Goal: Task Accomplishment & Management: Manage account settings

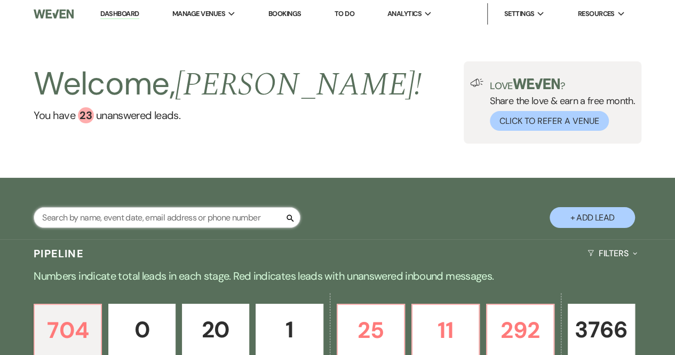
click at [109, 219] on input "text" at bounding box center [167, 217] width 267 height 21
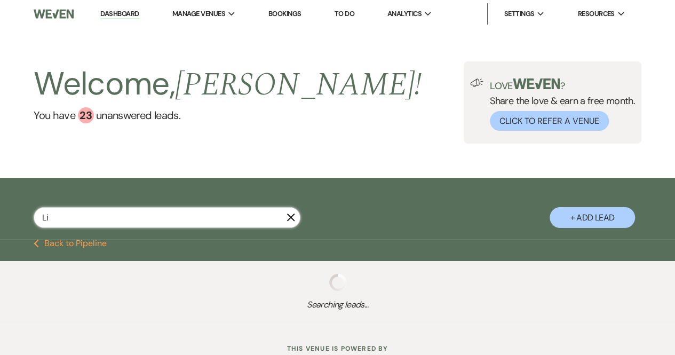
type input "L"
select select "4"
select select "8"
select select "7"
select select "6"
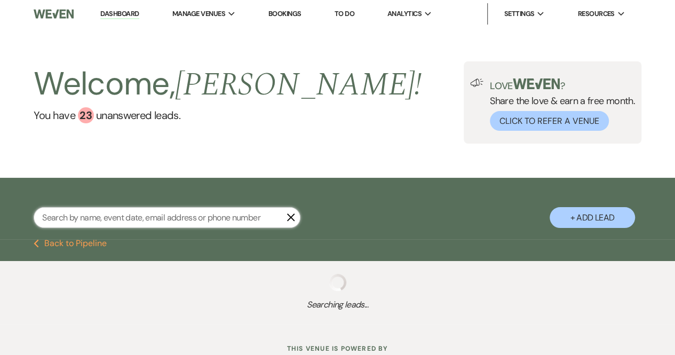
select select "6"
select select "5"
select select "8"
select select "11"
select select "8"
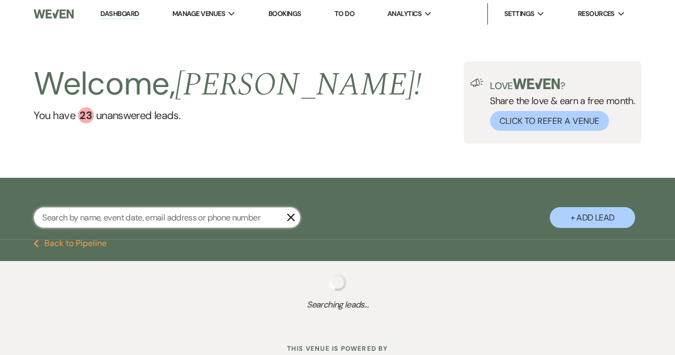
select select "1"
select select "8"
select select "5"
select select "8"
select select "5"
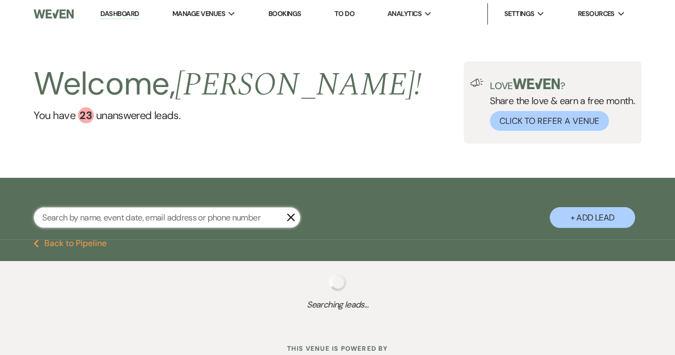
select select "8"
select select "5"
select select "8"
select select "5"
select select "8"
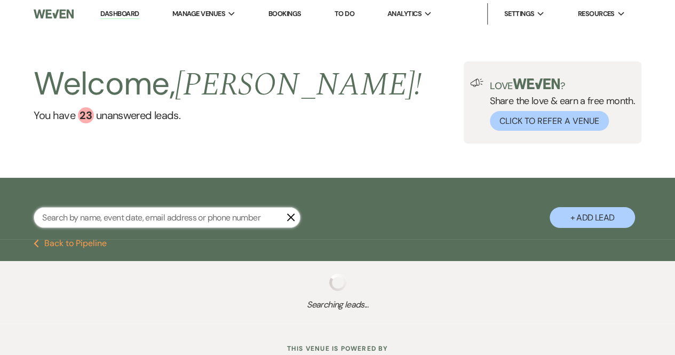
select select "5"
select select "8"
select select "5"
select select "8"
select select "5"
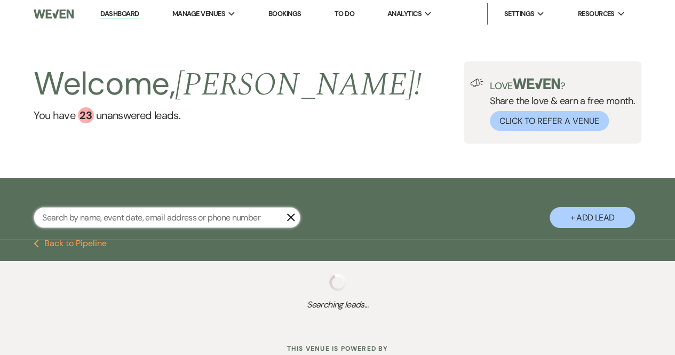
select select "8"
select select "5"
select select "8"
select select "5"
select select "8"
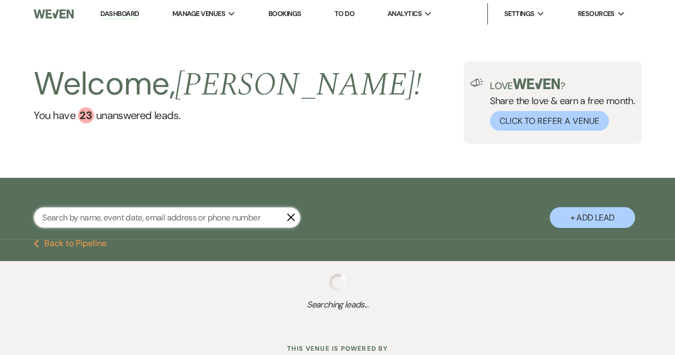
select select "5"
select select "8"
select select "5"
select select "8"
select select "5"
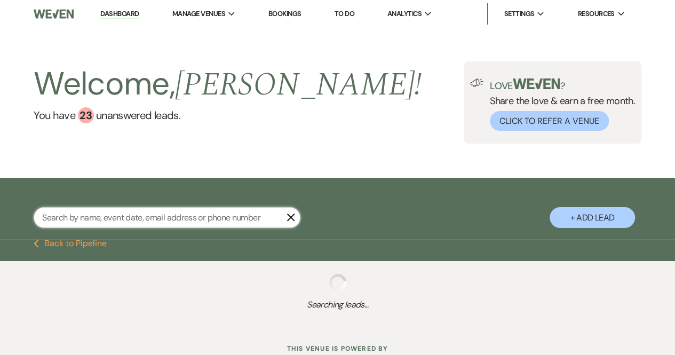
select select "8"
select select "5"
select select "8"
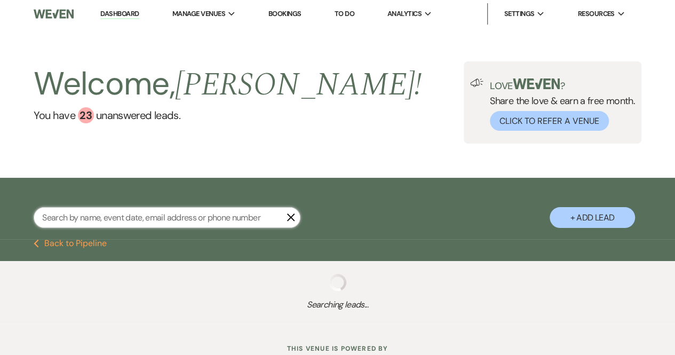
select select "5"
select select "8"
select select "5"
select select "8"
select select "5"
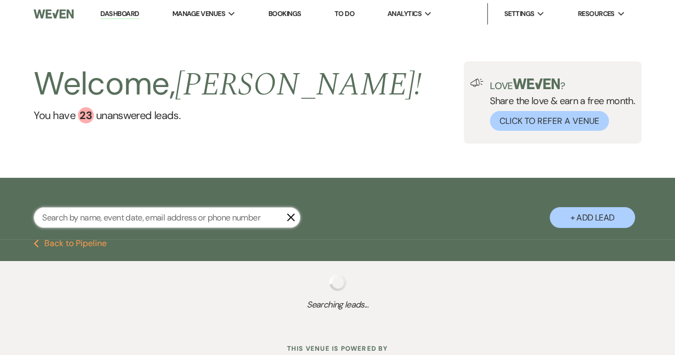
select select "8"
select select "5"
select select "8"
select select "5"
select select "8"
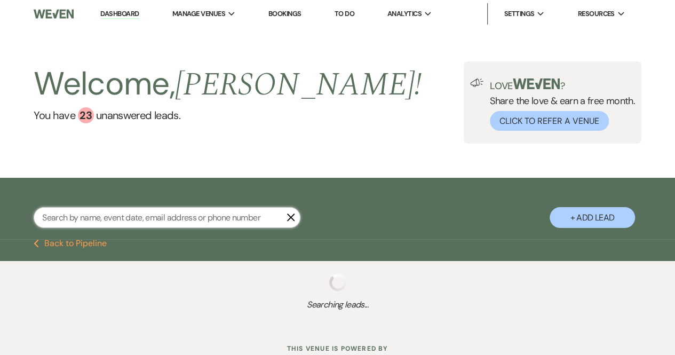
select select "5"
select select "8"
select select "5"
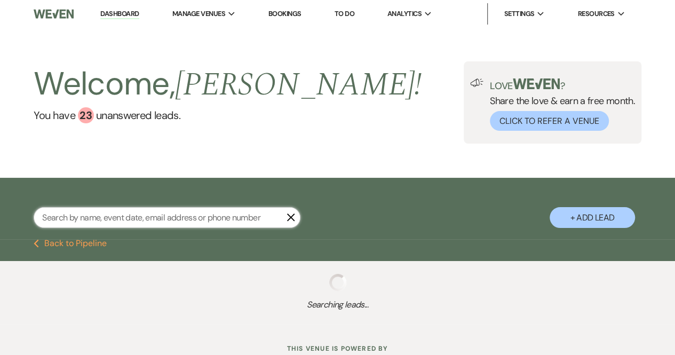
select select "8"
select select "5"
select select "8"
select select "5"
select select "8"
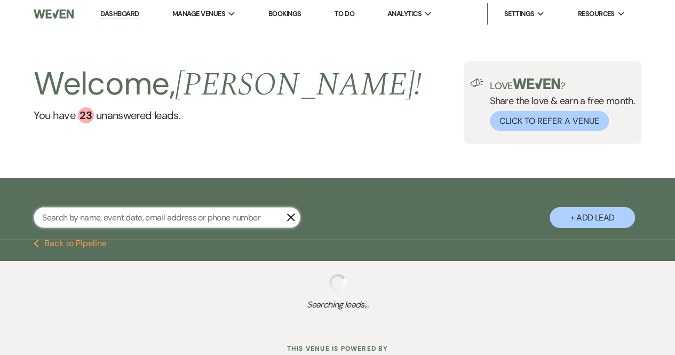
select select "5"
select select "8"
select select "5"
select select "8"
select select "5"
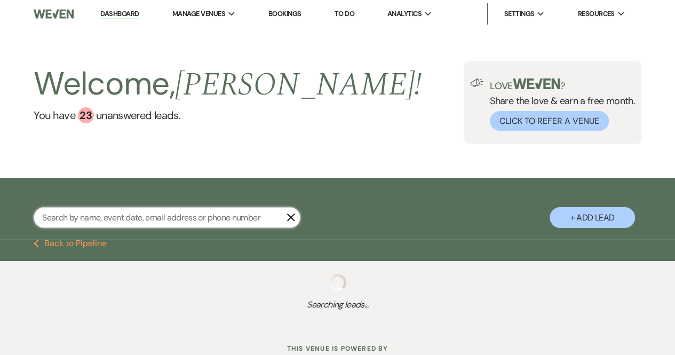
select select "8"
select select "5"
select select "8"
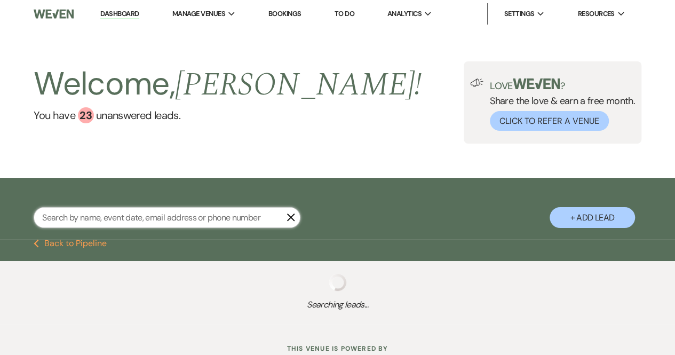
select select "5"
select select "8"
select select "5"
select select "8"
select select "5"
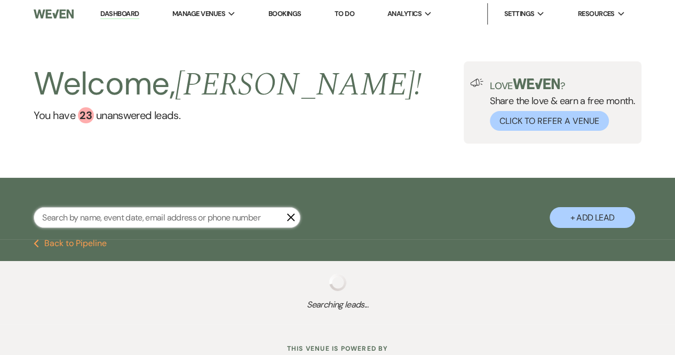
select select "8"
select select "5"
select select "8"
select select "3"
select select "8"
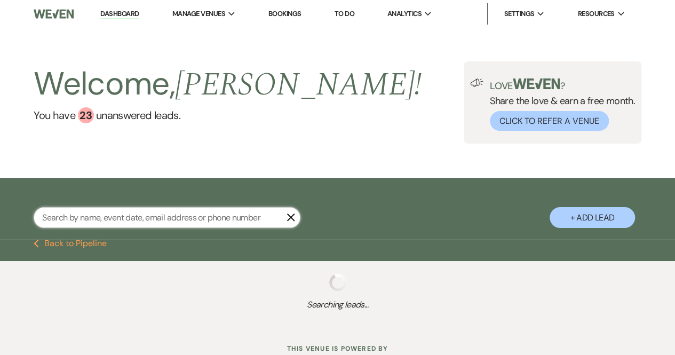
select select "5"
select select "8"
select select "5"
select select "8"
select select "5"
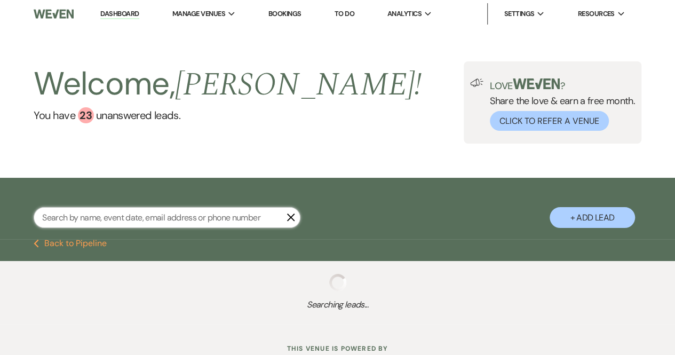
select select "8"
select select "5"
select select "8"
select select "7"
select select "8"
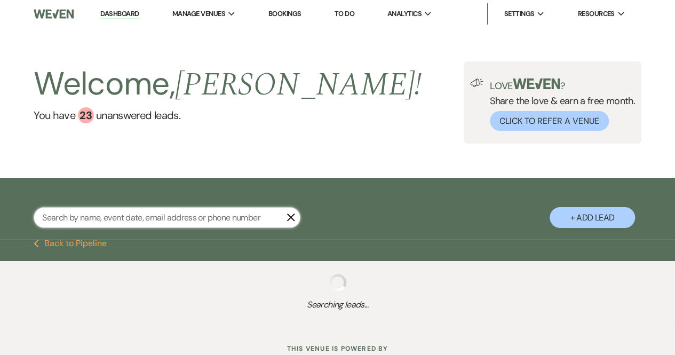
select select "5"
select select "8"
select select "5"
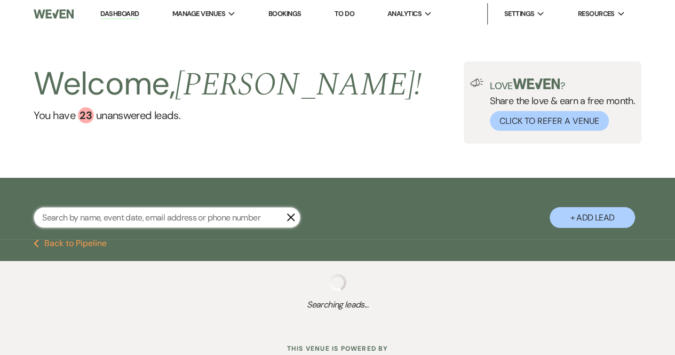
select select "8"
select select "5"
select select "8"
select select "5"
select select "8"
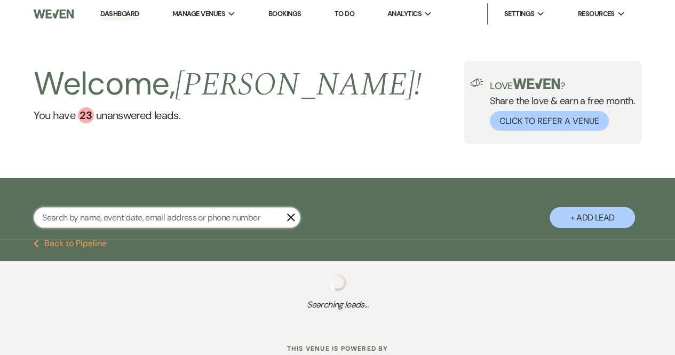
select select "5"
select select "8"
select select "5"
select select "8"
select select "5"
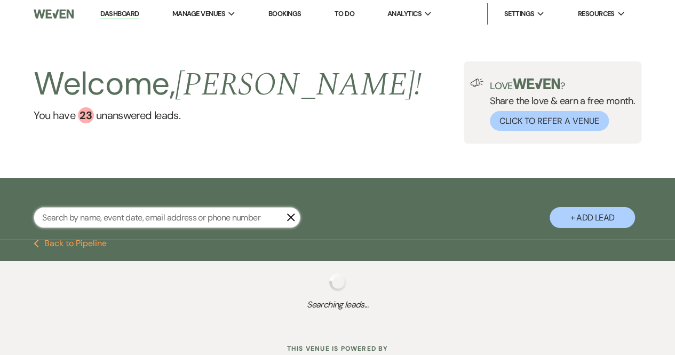
select select "8"
select select "5"
select select "8"
select select "5"
select select "8"
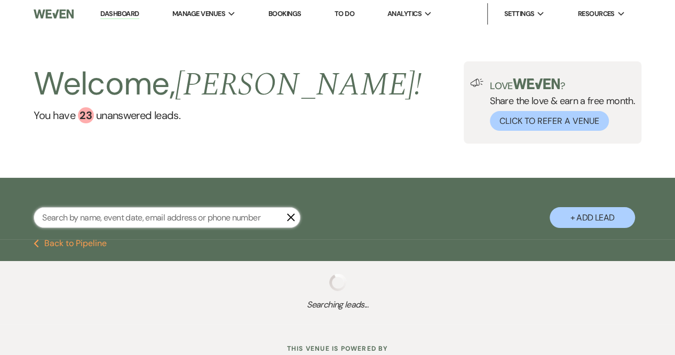
select select "5"
select select "8"
select select "5"
select select "8"
select select "5"
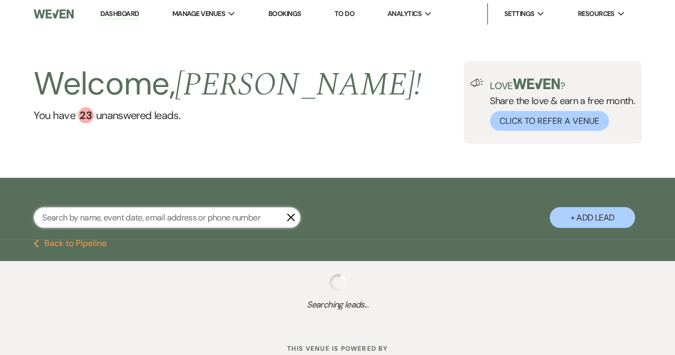
select select "8"
select select "5"
select select "8"
select select "5"
select select "8"
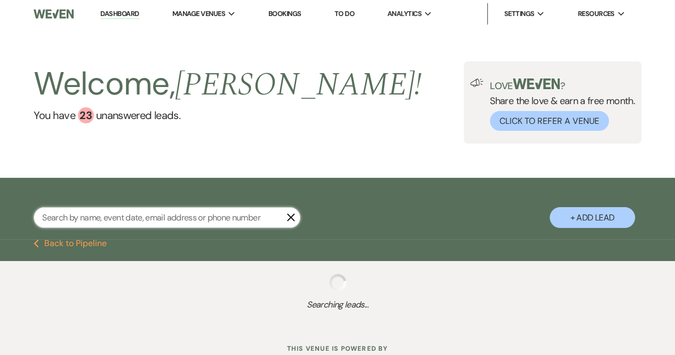
select select "5"
select select "8"
select select "7"
select select "8"
select select "5"
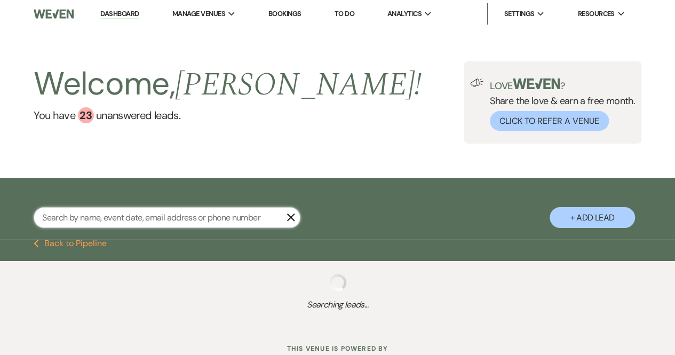
select select "8"
select select "6"
select select "8"
select select "5"
select select "8"
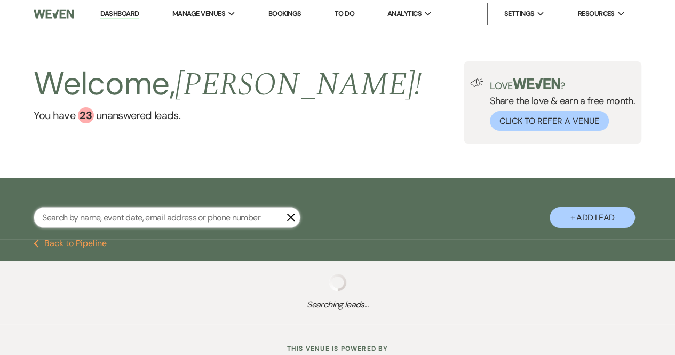
select select "5"
select select "8"
select select "5"
select select "8"
select select "5"
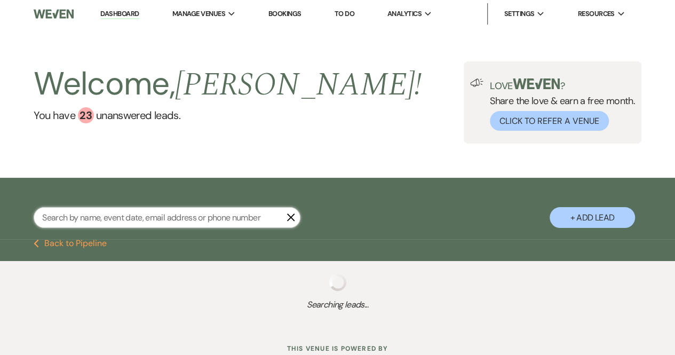
select select "8"
select select "4"
select select "8"
select select "4"
select select "8"
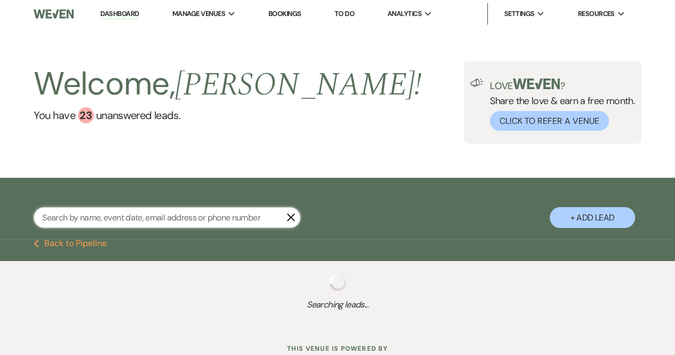
select select "1"
select select "8"
select select "5"
select select "8"
select select "7"
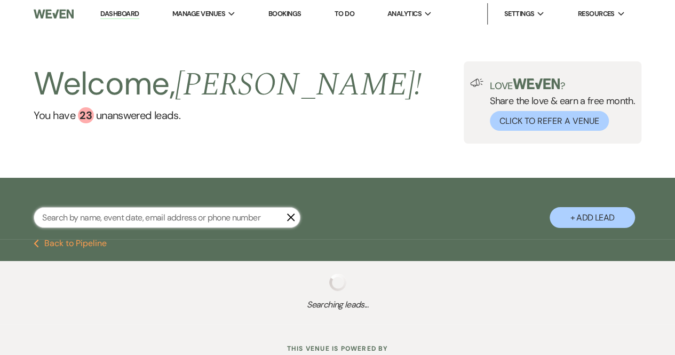
select select "8"
select select "6"
select select "8"
select select "5"
select select "8"
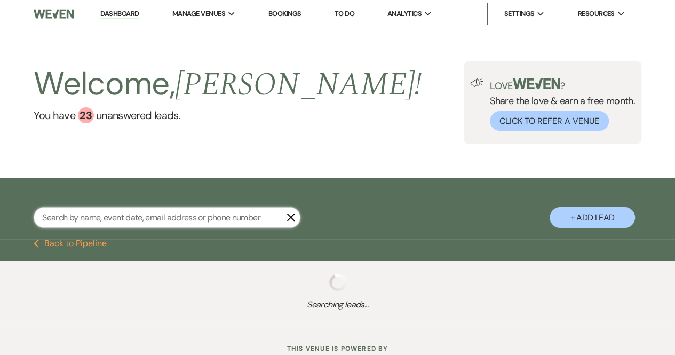
select select "4"
select select "8"
select select "5"
select select "8"
select select "5"
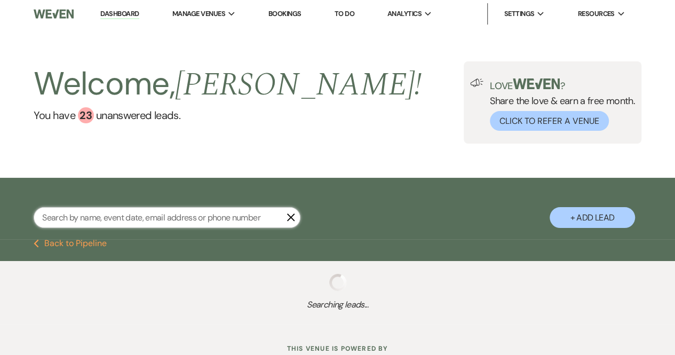
select select "8"
select select "5"
select select "8"
select select "5"
select select "8"
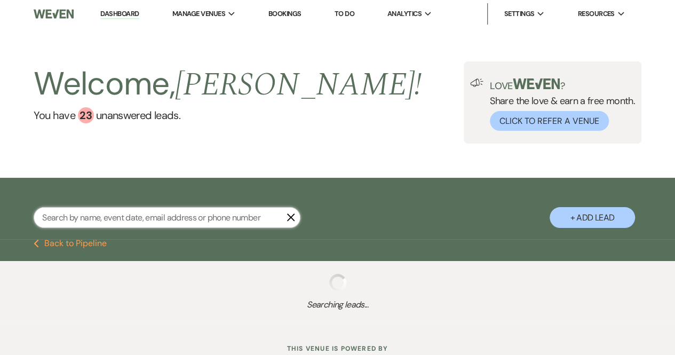
select select "5"
select select "8"
select select "10"
select select "8"
select select "5"
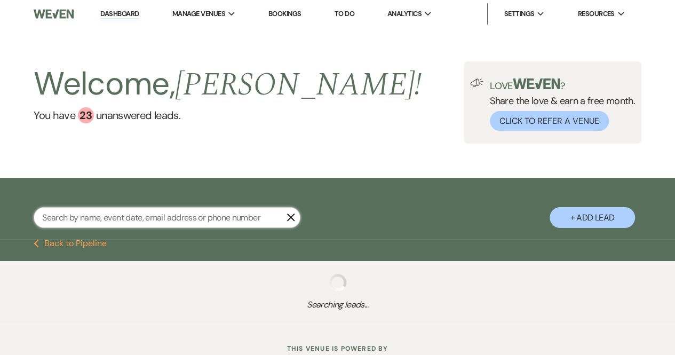
select select "8"
select select "5"
select select "8"
select select "5"
select select "8"
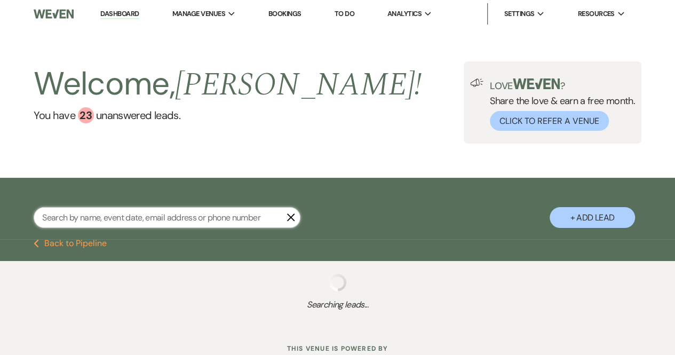
select select "5"
select select "8"
select select "5"
select select "8"
select select "5"
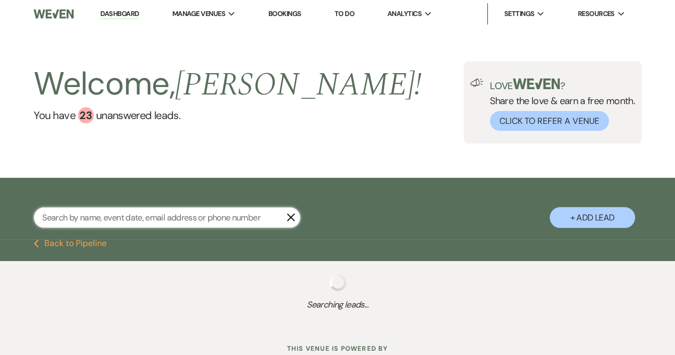
select select "8"
select select "5"
select select "8"
select select "5"
select select "8"
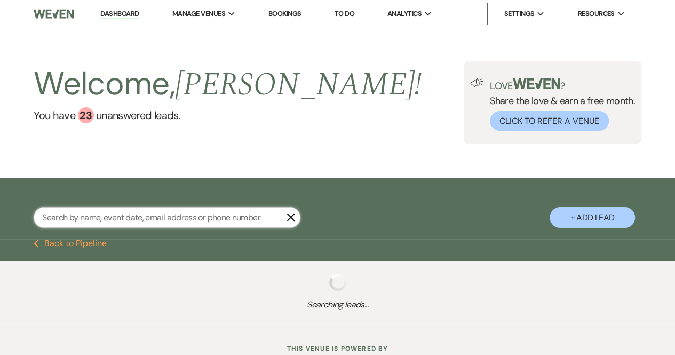
select select "5"
select select "8"
select select "5"
select select "8"
select select "5"
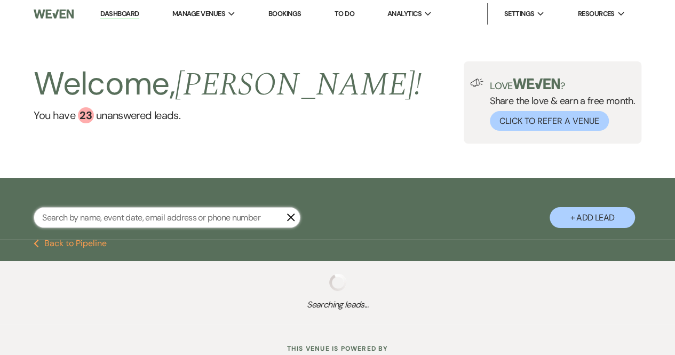
select select "8"
select select "5"
select select "8"
select select "5"
select select "8"
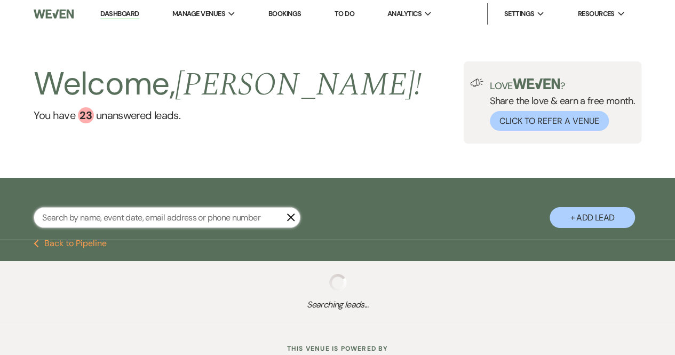
select select "5"
select select "8"
select select "5"
select select "8"
select select "5"
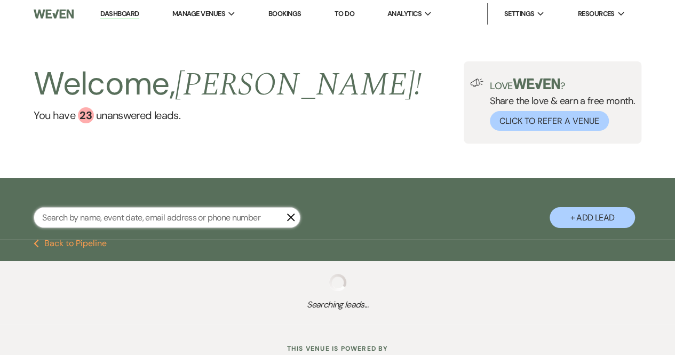
select select "8"
select select "5"
select select "8"
select select "5"
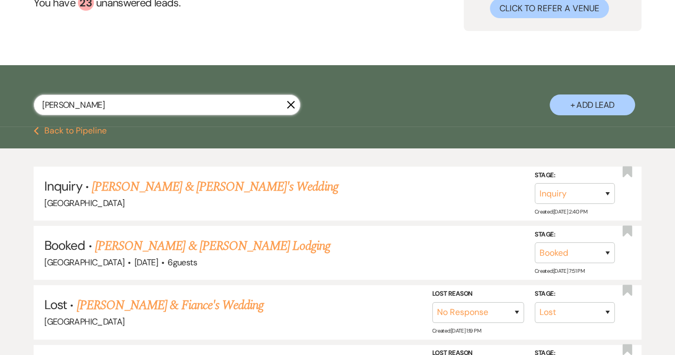
scroll to position [114, 0]
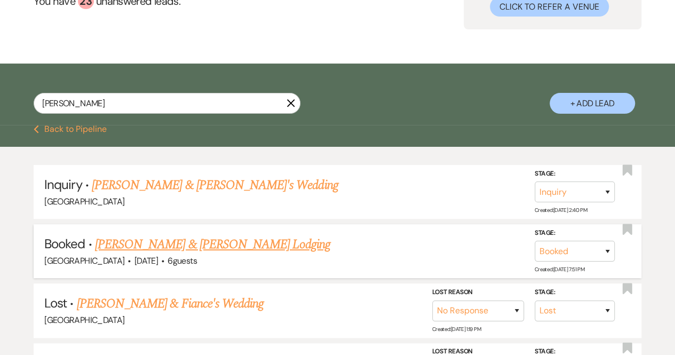
click at [136, 243] on link "[PERSON_NAME] & [PERSON_NAME] Lodging" at bounding box center [212, 244] width 235 height 19
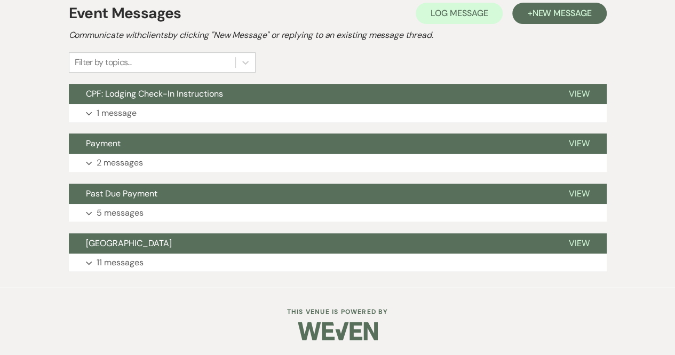
scroll to position [221, 0]
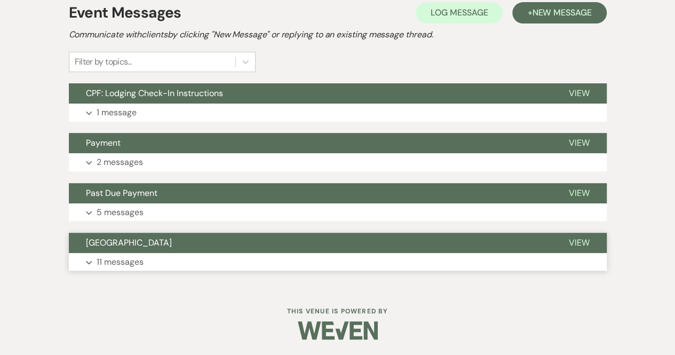
click at [121, 258] on p "11 messages" at bounding box center [120, 262] width 47 height 14
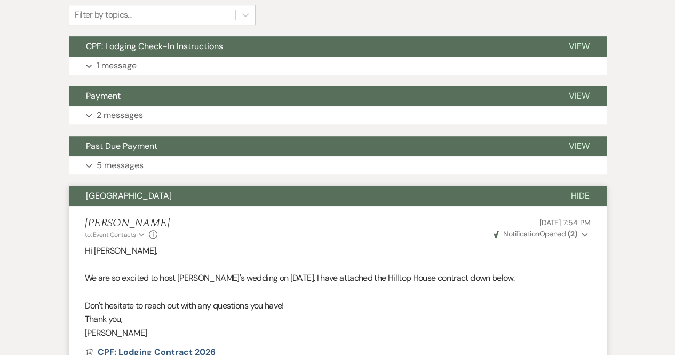
scroll to position [260, 0]
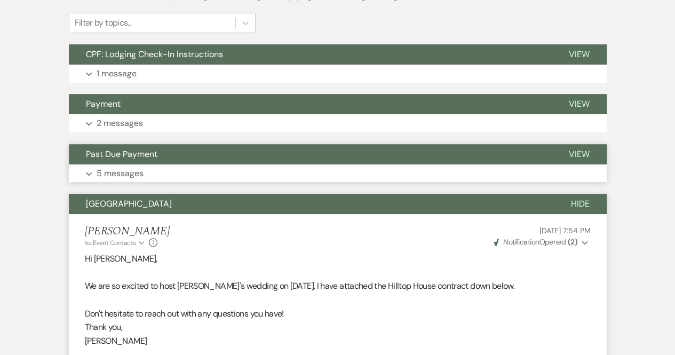
click at [116, 172] on p "5 messages" at bounding box center [120, 173] width 47 height 14
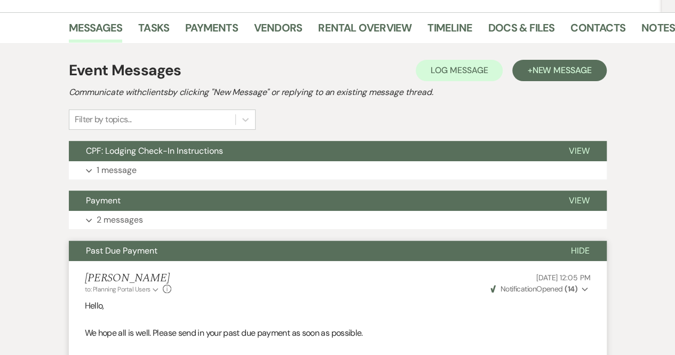
scroll to position [164, 0]
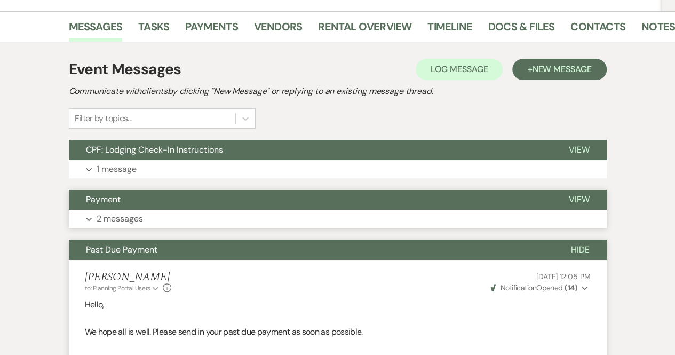
click at [116, 220] on p "2 messages" at bounding box center [120, 219] width 46 height 14
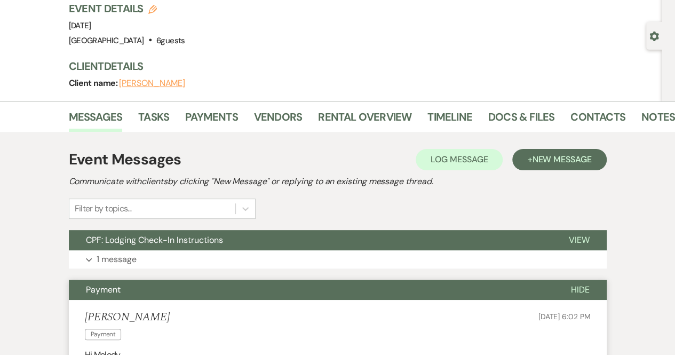
scroll to position [0, 0]
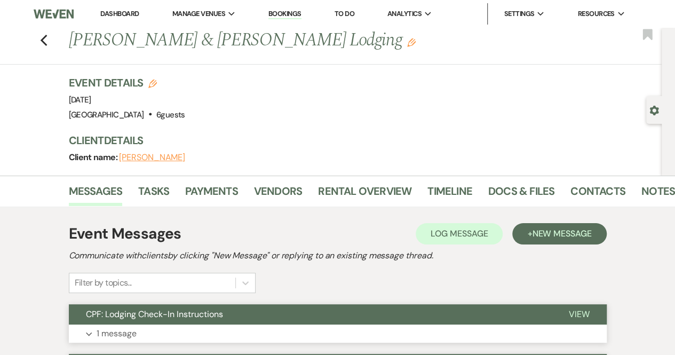
click at [103, 336] on p "1 message" at bounding box center [117, 333] width 40 height 14
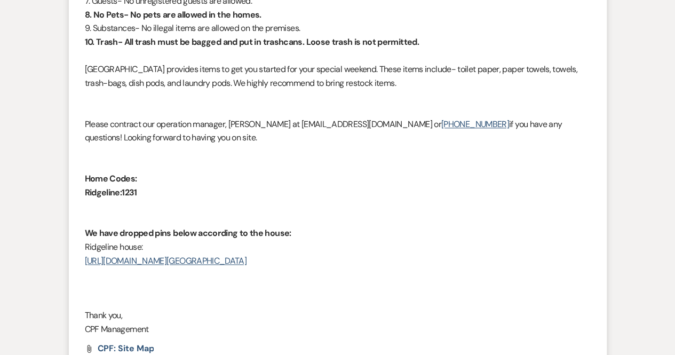
scroll to position [614, 0]
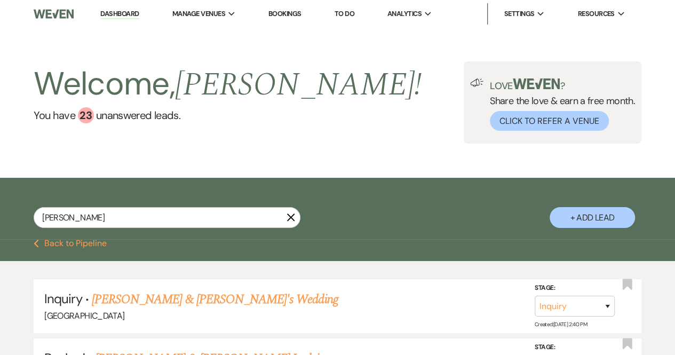
click at [285, 13] on link "Bookings" at bounding box center [284, 13] width 33 height 9
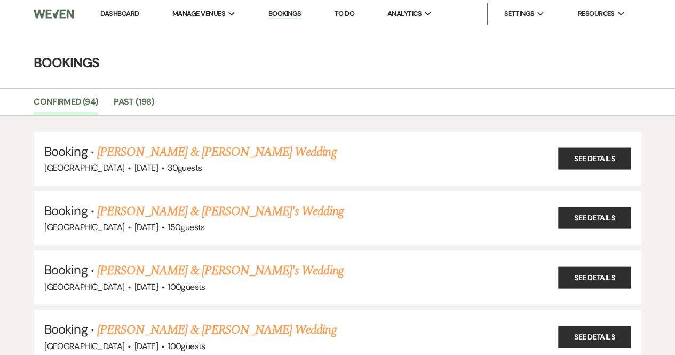
scroll to position [1, 0]
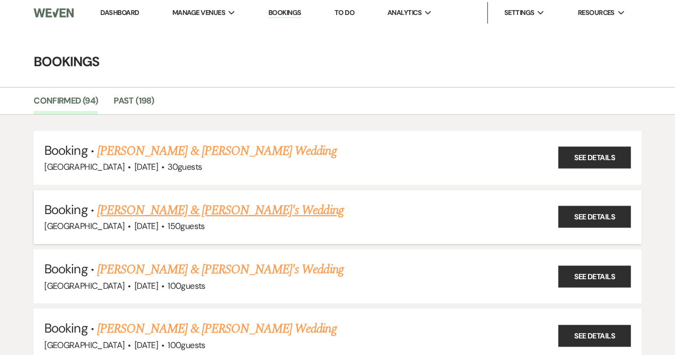
click at [177, 213] on link "[PERSON_NAME] & [PERSON_NAME]'s Wedding" at bounding box center [220, 210] width 246 height 19
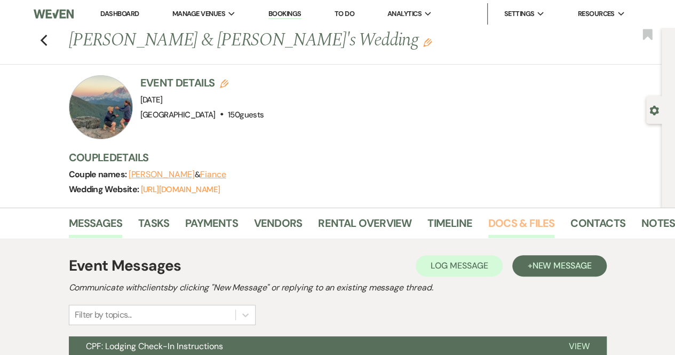
click at [516, 218] on link "Docs & Files" at bounding box center [521, 225] width 66 height 23
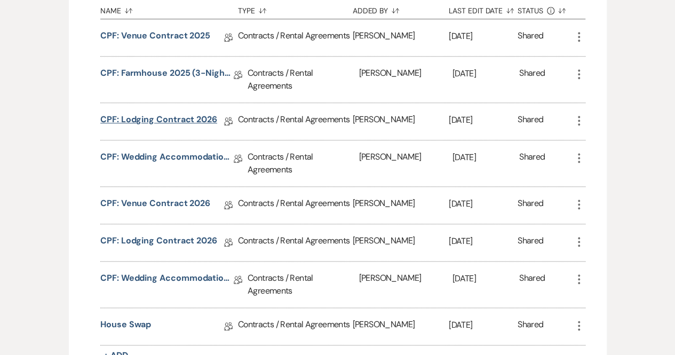
scroll to position [466, 0]
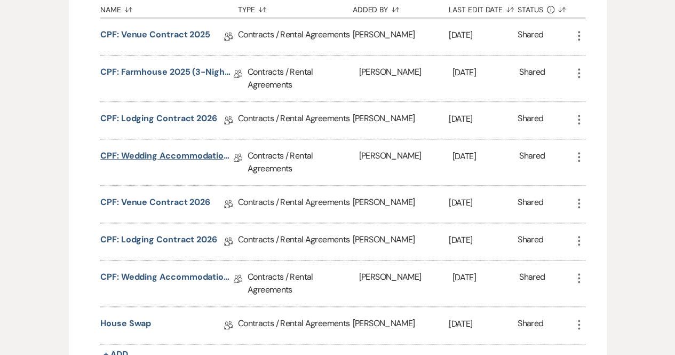
click at [180, 152] on link "CPF: Wedding Accommodations- Bar Usage Fee 2025" at bounding box center [166, 157] width 133 height 17
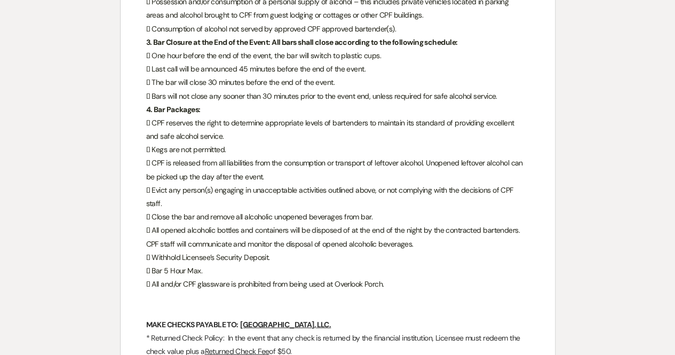
scroll to position [1104, 0]
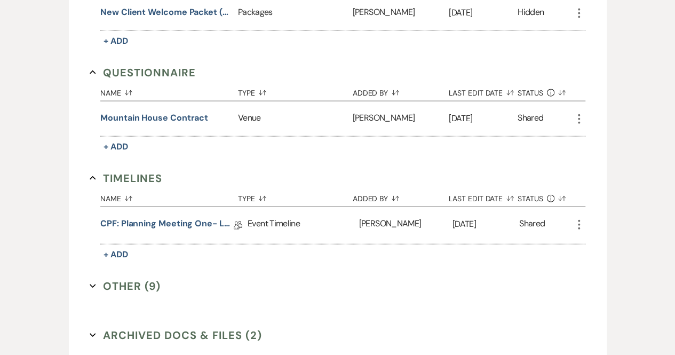
scroll to position [1171, 0]
click at [127, 277] on button "Other (9) Expand" at bounding box center [125, 285] width 71 height 16
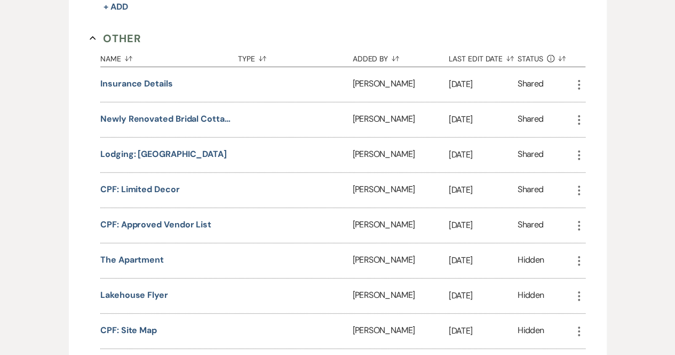
scroll to position [1420, 0]
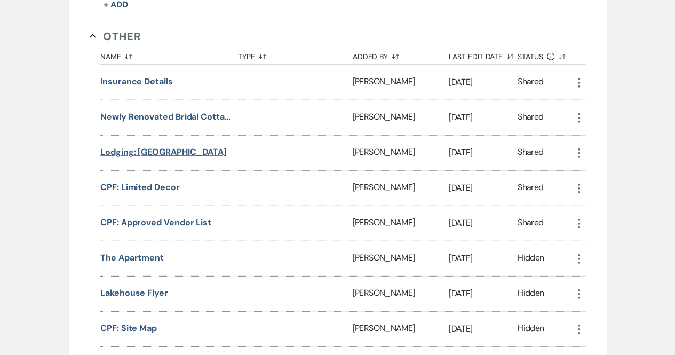
click at [146, 146] on button "Lodging: [GEOGRAPHIC_DATA]" at bounding box center [163, 152] width 126 height 13
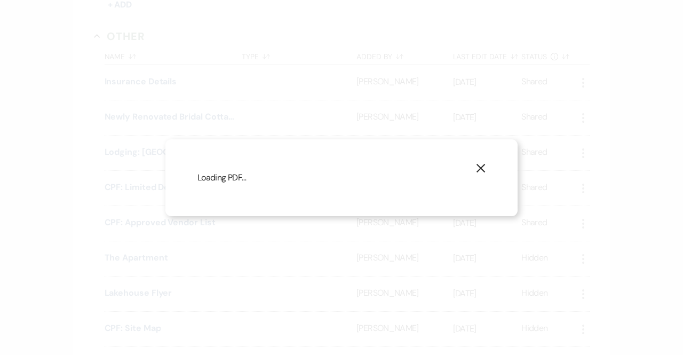
click at [482, 163] on icon "X" at bounding box center [481, 168] width 10 height 10
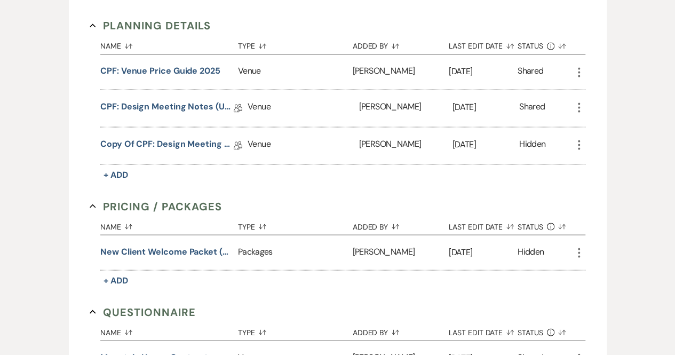
scroll to position [930, 0]
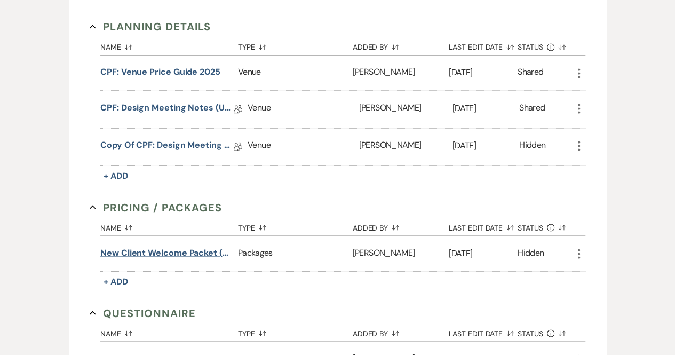
click at [178, 246] on button "New Client Welcome Packet (After Booking) - Packages" at bounding box center [166, 252] width 133 height 13
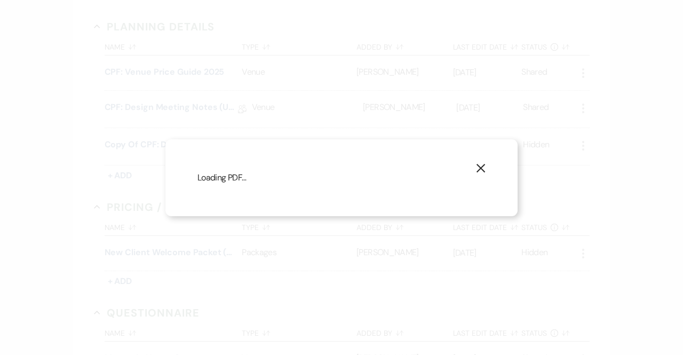
click at [480, 163] on icon "X" at bounding box center [481, 168] width 10 height 10
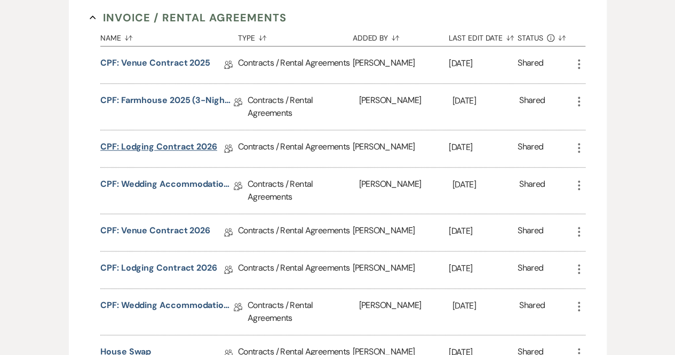
scroll to position [434, 0]
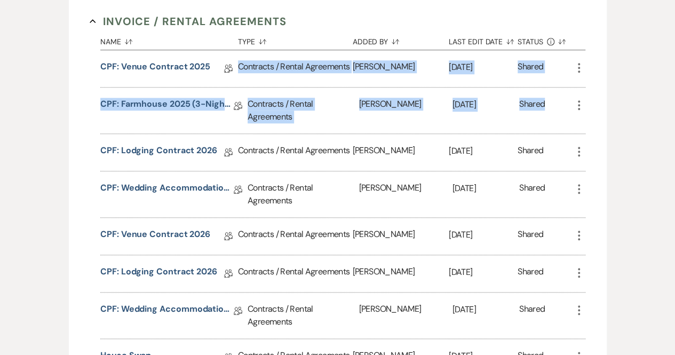
drag, startPoint x: 166, startPoint y: 84, endPoint x: 175, endPoint y: 135, distance: 52.5
click at [175, 135] on div "Name Sort Default Type Sort Default Added By Sort Default Last Edit Date Sort D…" at bounding box center [342, 202] width 485 height 347
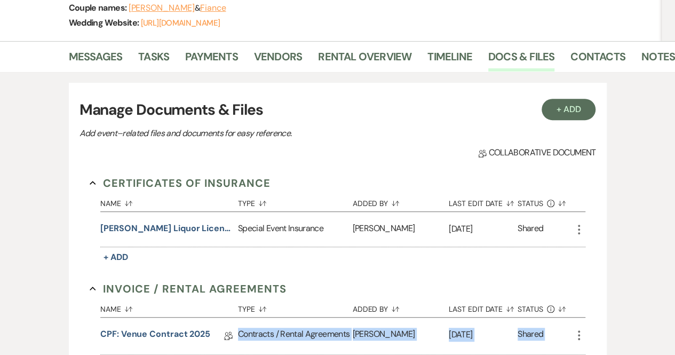
scroll to position [167, 0]
